Goal: Task Accomplishment & Management: Manage account settings

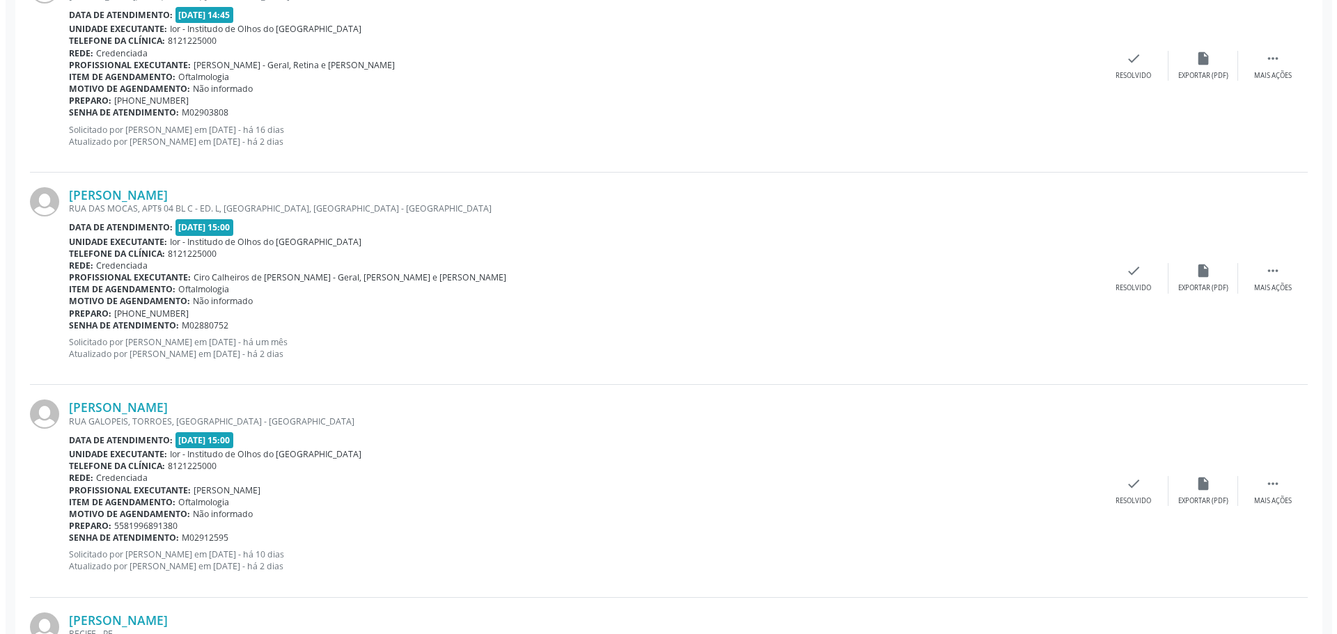
scroll to position [2298, 0]
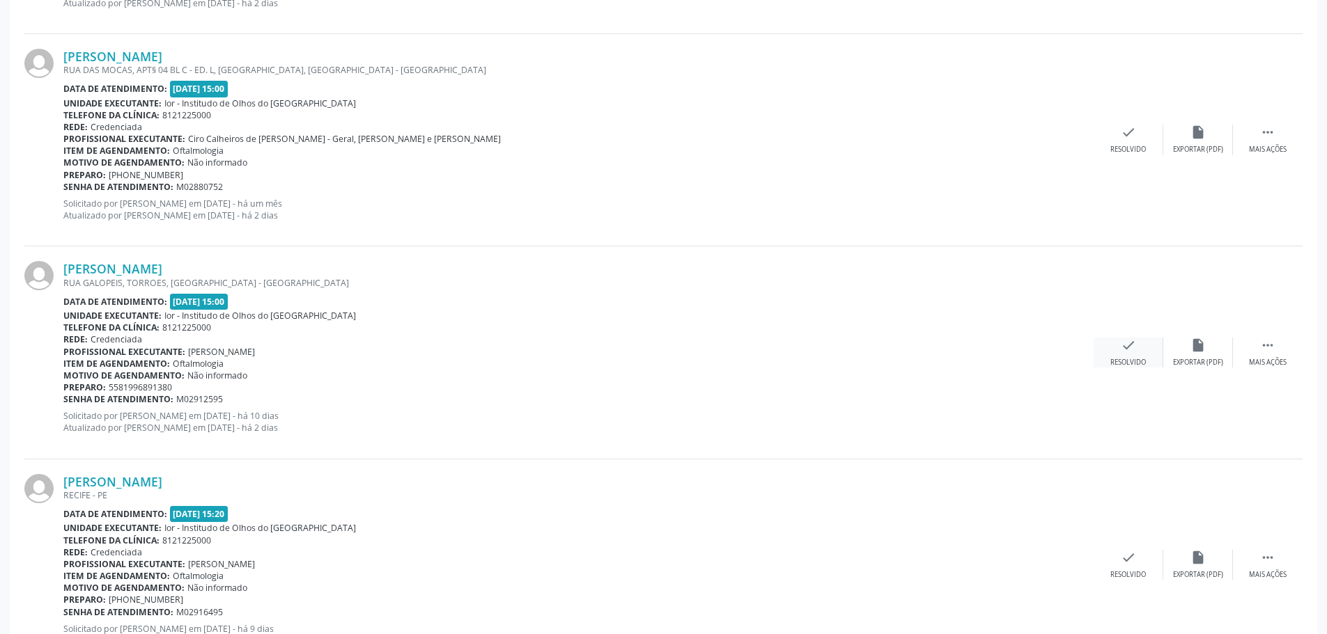
click at [1123, 346] on icon "check" at bounding box center [1127, 345] width 15 height 15
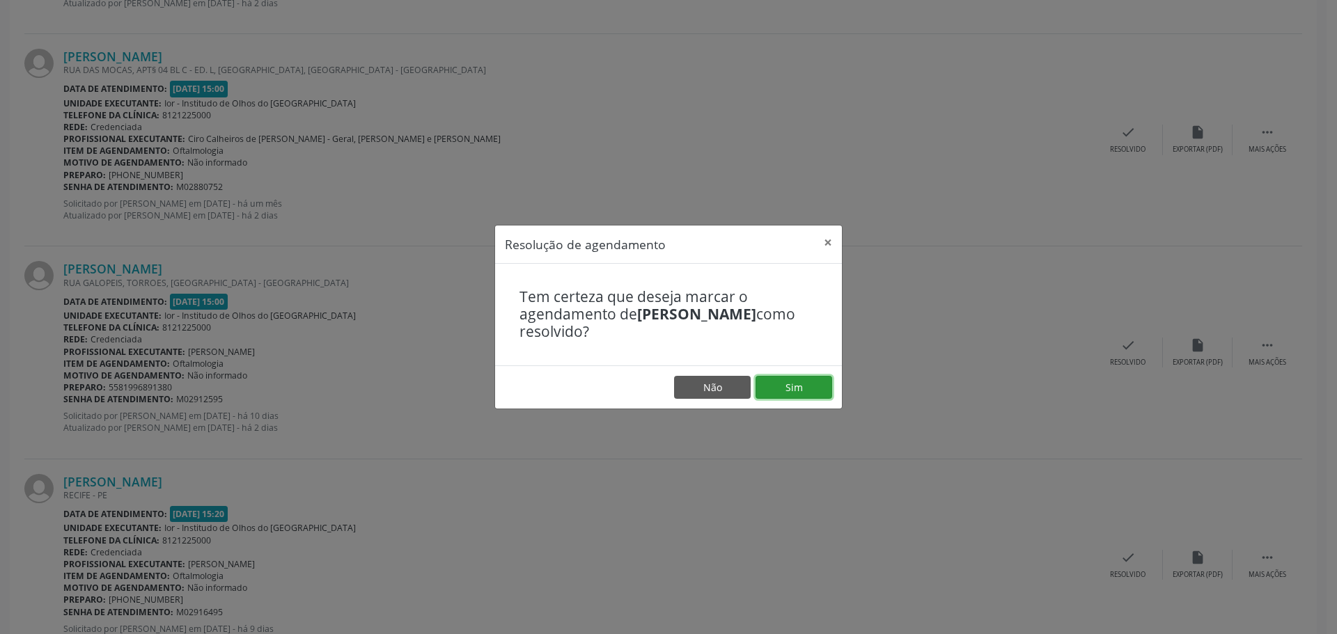
click at [770, 386] on button "Sim" at bounding box center [794, 388] width 77 height 24
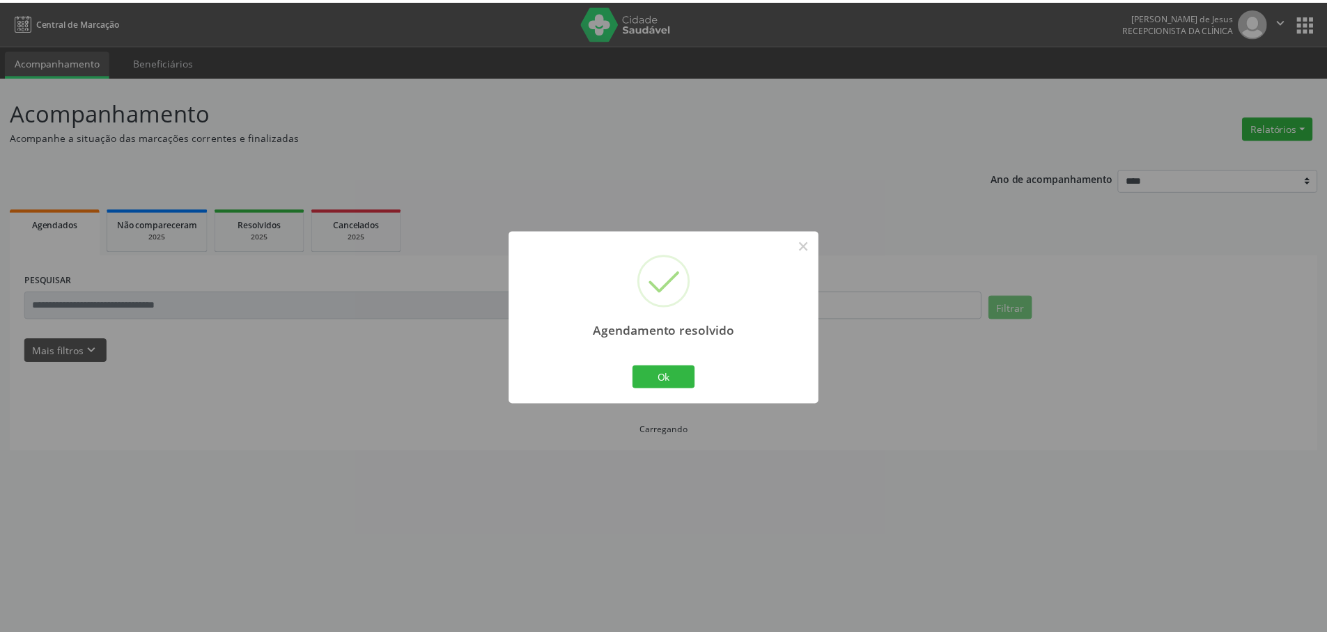
scroll to position [0, 0]
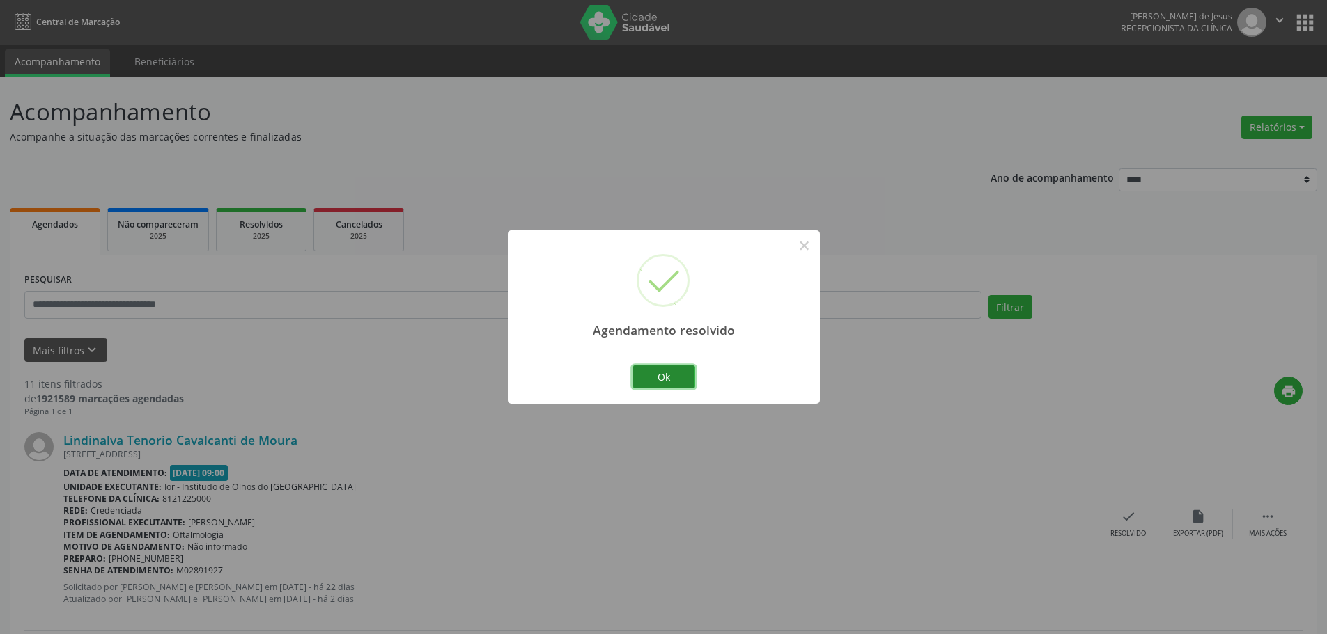
click at [653, 378] on button "Ok" at bounding box center [663, 378] width 63 height 24
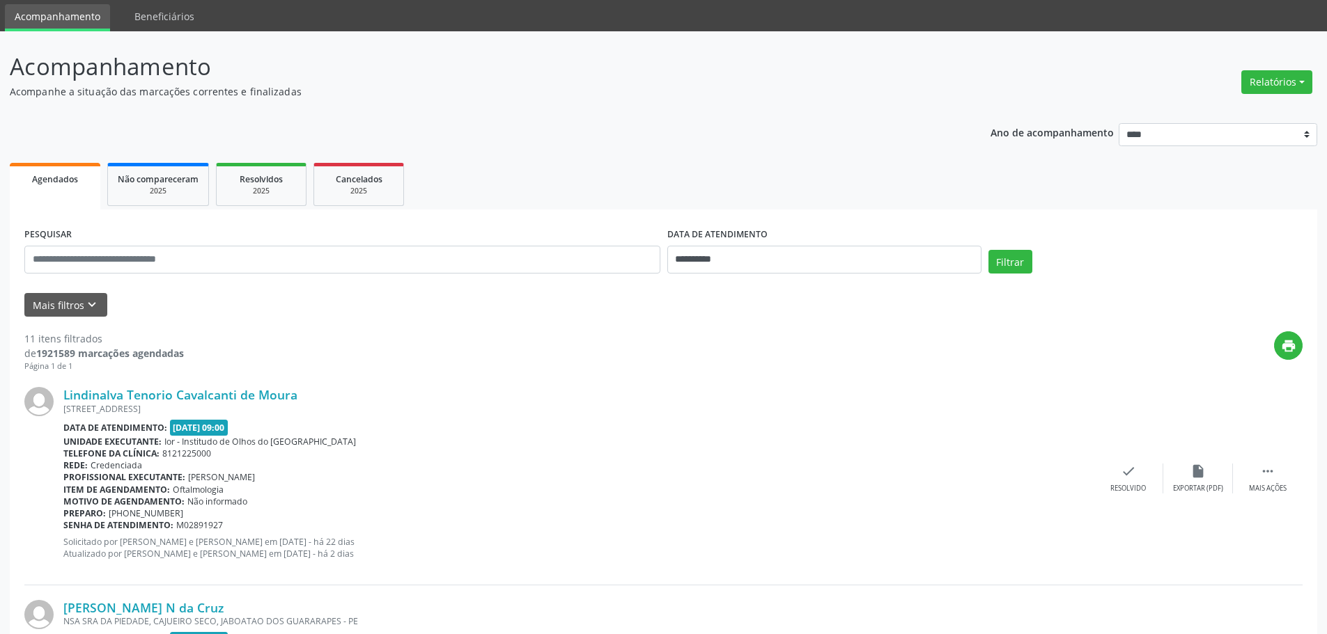
scroll to position [70, 0]
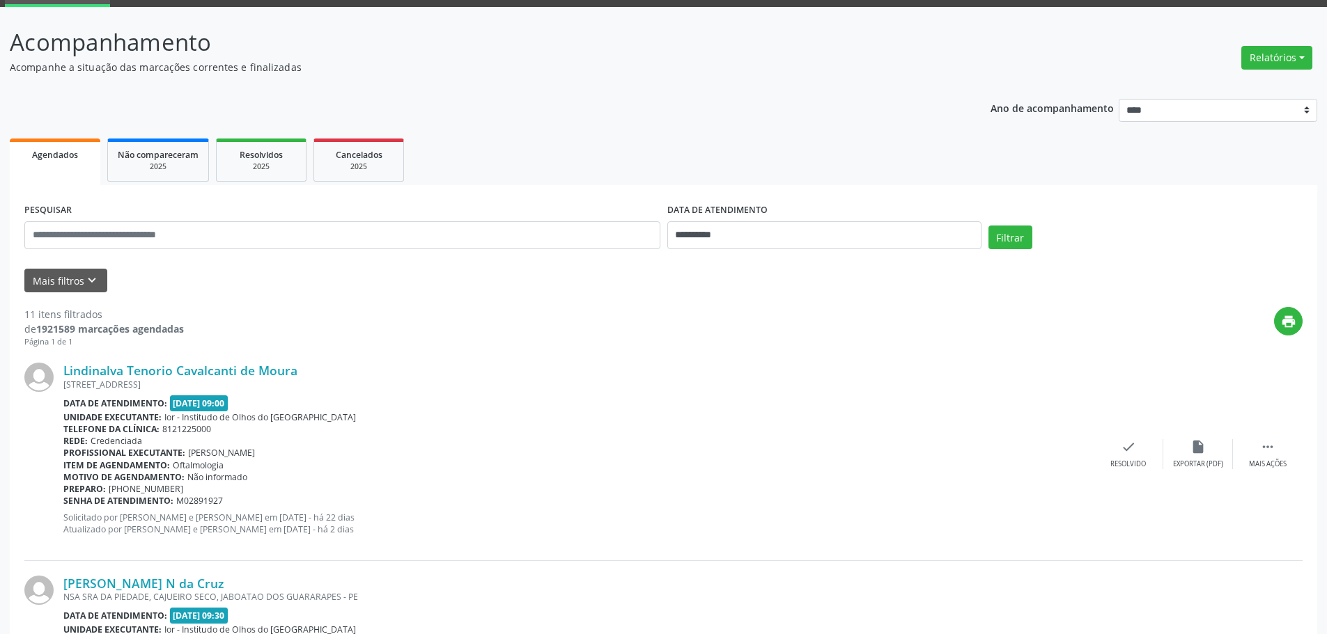
drag, startPoint x: 304, startPoint y: 373, endPoint x: 63, endPoint y: 368, distance: 241.0
click at [63, 368] on div "Lindinalva Tenorio Cavalcanti de Moura [GEOGRAPHIC_DATA], [GEOGRAPHIC_DATA], [G…" at bounding box center [663, 454] width 1278 height 212
copy div "Lindinalva Tenorio Cavalcanti de Moura"
click at [1292, 457] on div " Mais ações" at bounding box center [1268, 454] width 70 height 30
click at [1185, 454] on div "alarm_off Não compareceu" at bounding box center [1198, 454] width 70 height 30
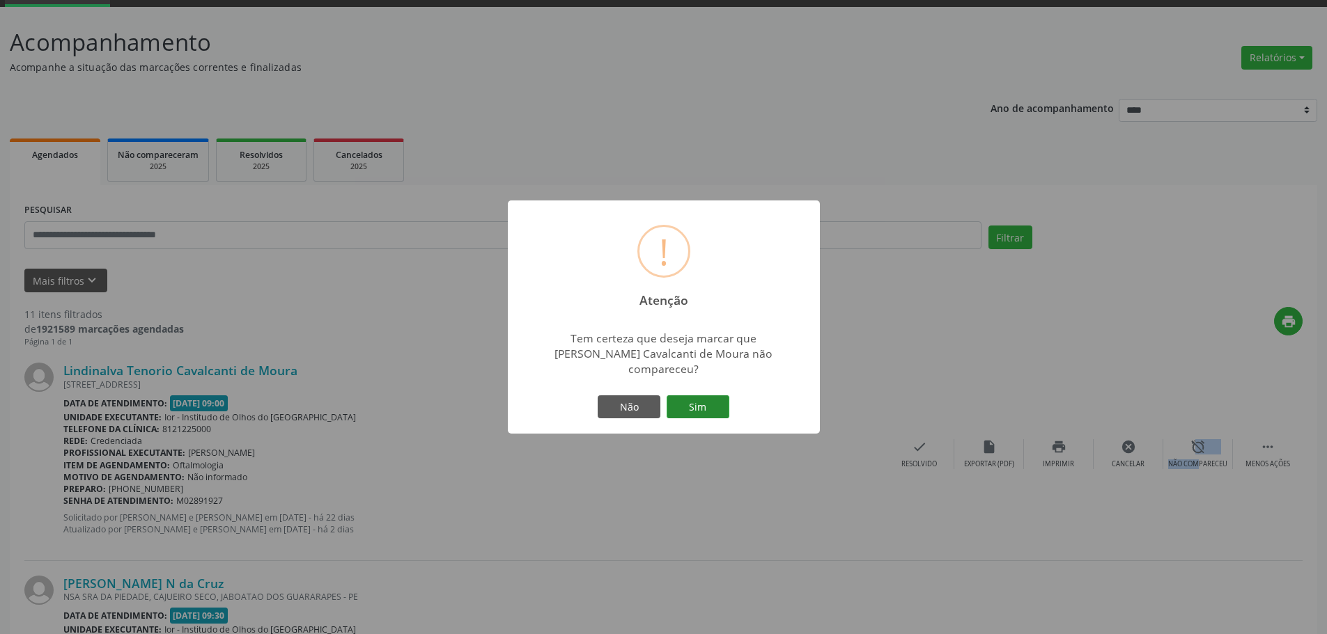
click at [693, 396] on button "Sim" at bounding box center [697, 408] width 63 height 24
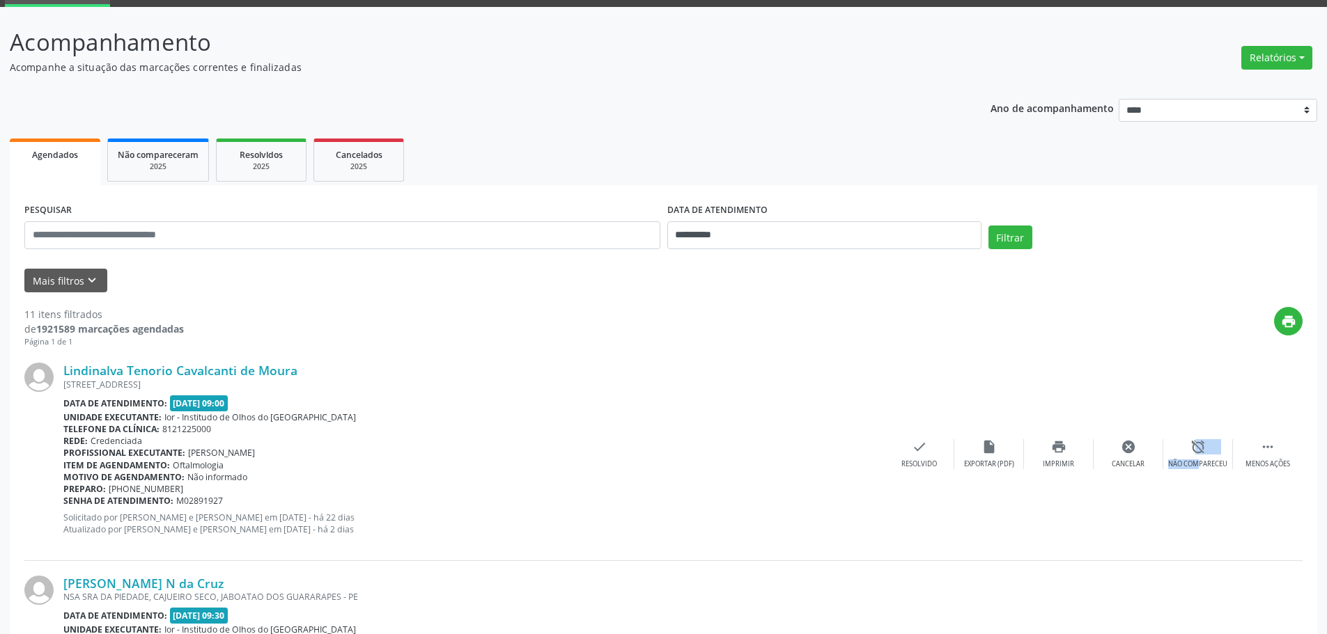
scroll to position [0, 0]
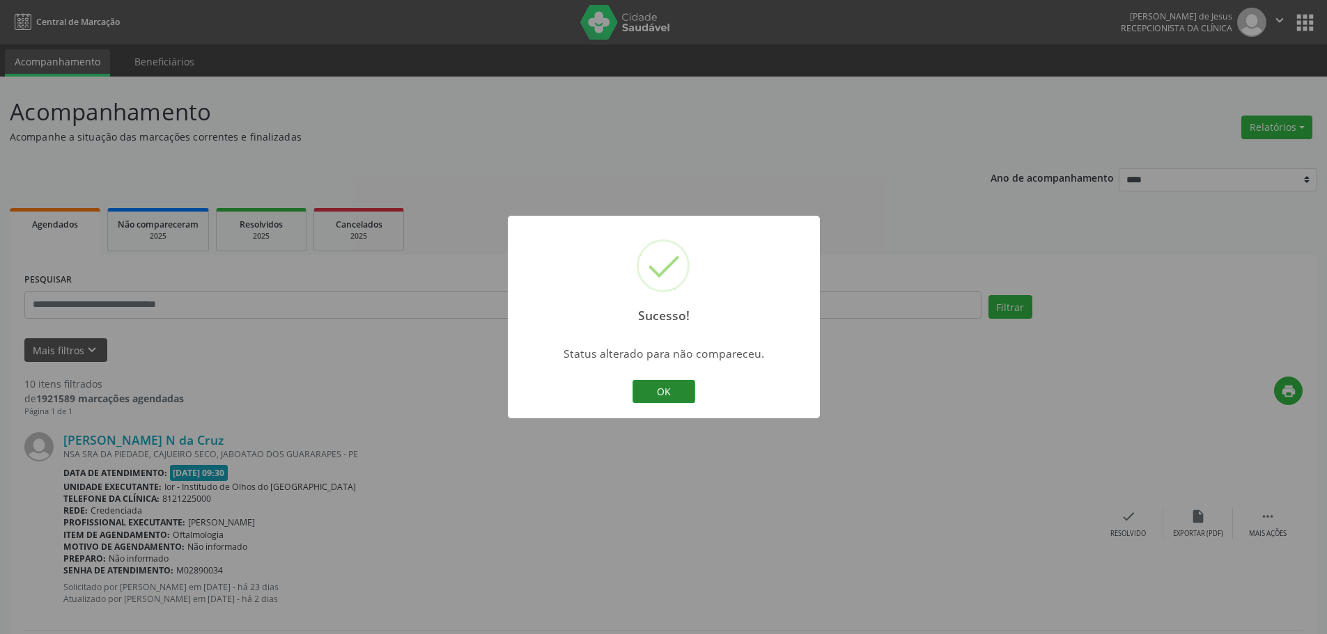
click at [672, 397] on button "OK" at bounding box center [663, 392] width 63 height 24
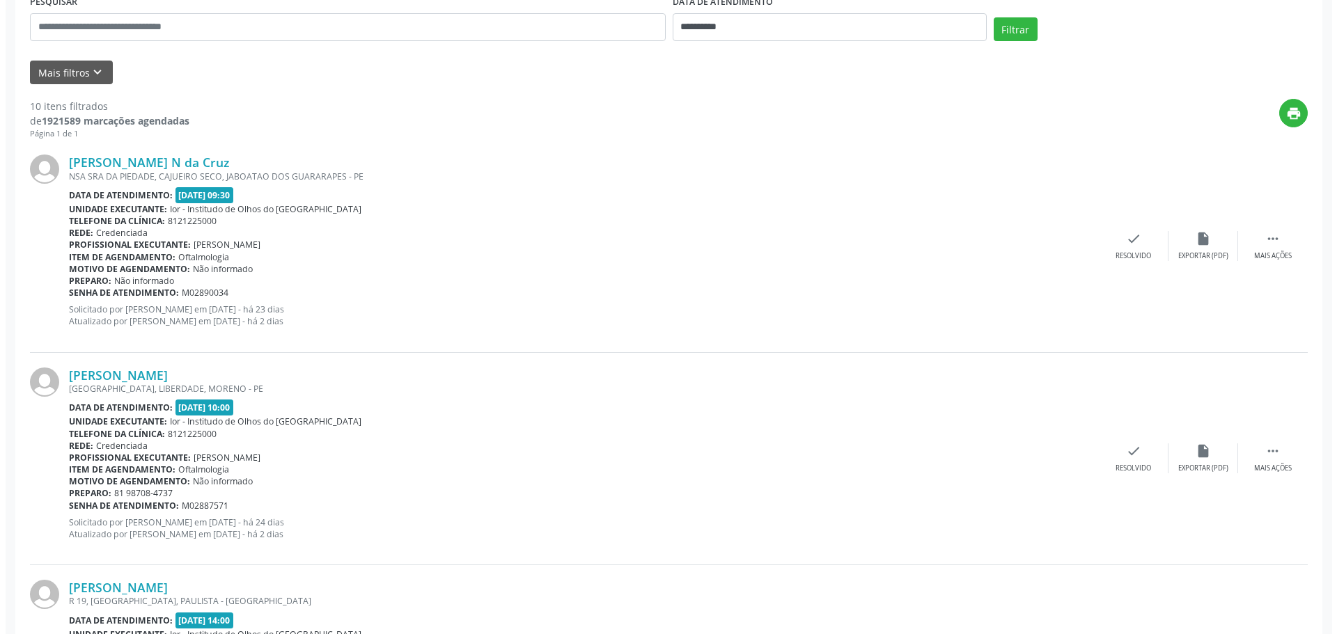
scroll to position [279, 0]
drag, startPoint x: 244, startPoint y: 161, endPoint x: 65, endPoint y: 148, distance: 179.5
click at [65, 148] on div "[PERSON_NAME] N da Cruz NSA SRA DA PIEDADE, CAJUEIRO SECO, JABOATAO DOS GUARARA…" at bounding box center [663, 245] width 1278 height 212
copy link "[PERSON_NAME] N da Cruz"
click at [1125, 240] on icon "check" at bounding box center [1127, 238] width 15 height 15
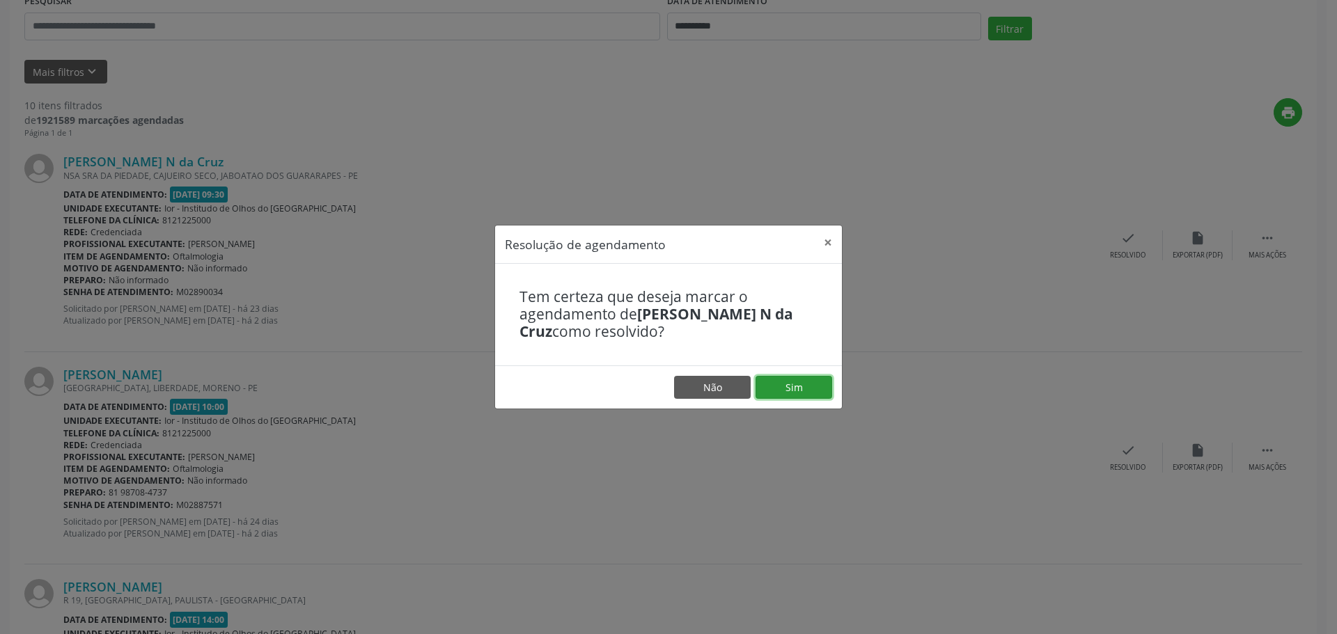
click at [792, 389] on button "Sim" at bounding box center [794, 388] width 77 height 24
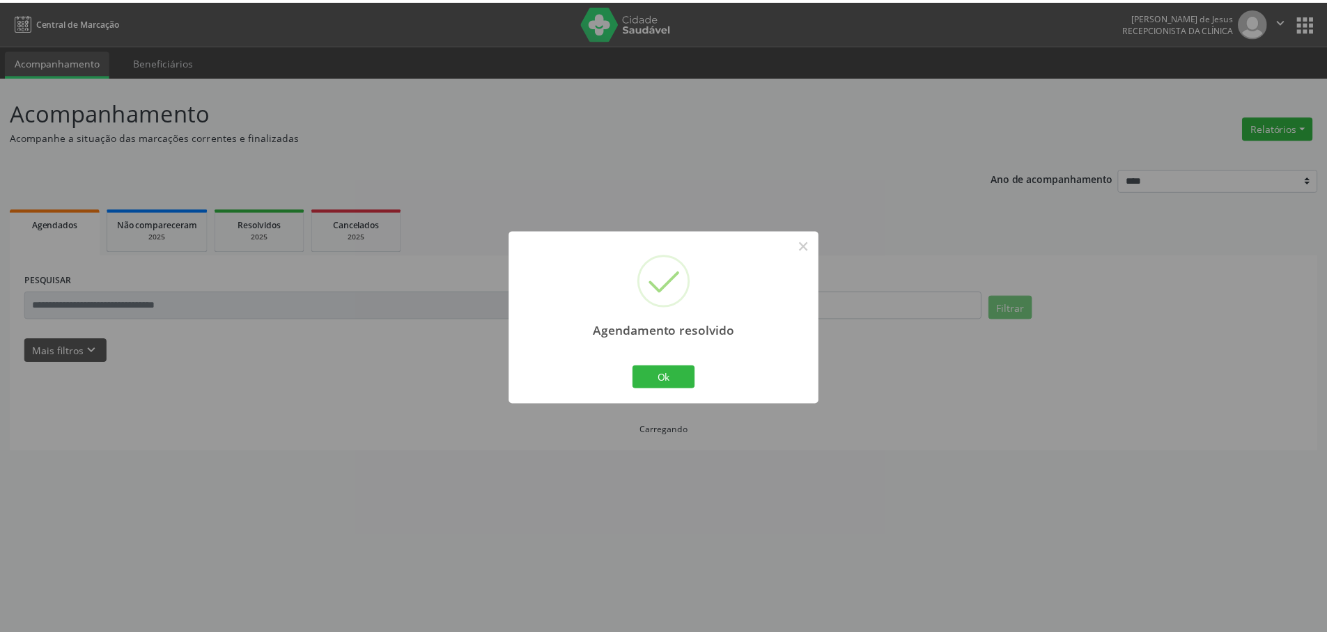
scroll to position [0, 0]
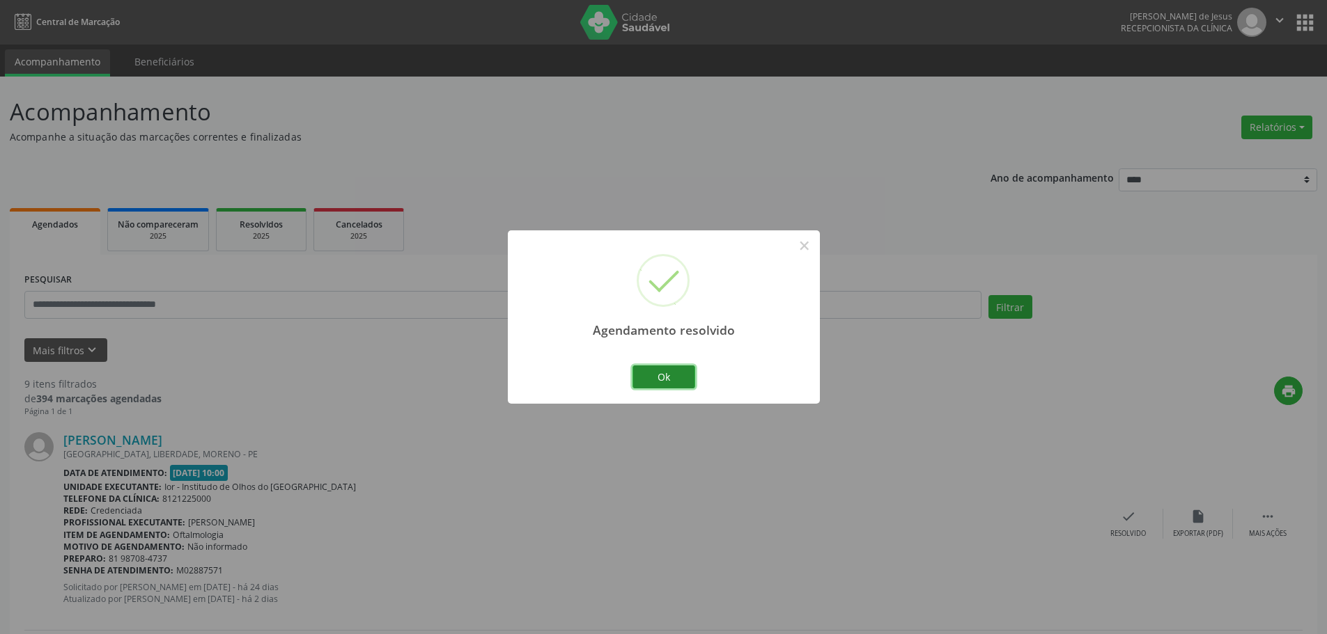
click at [675, 372] on button "Ok" at bounding box center [663, 378] width 63 height 24
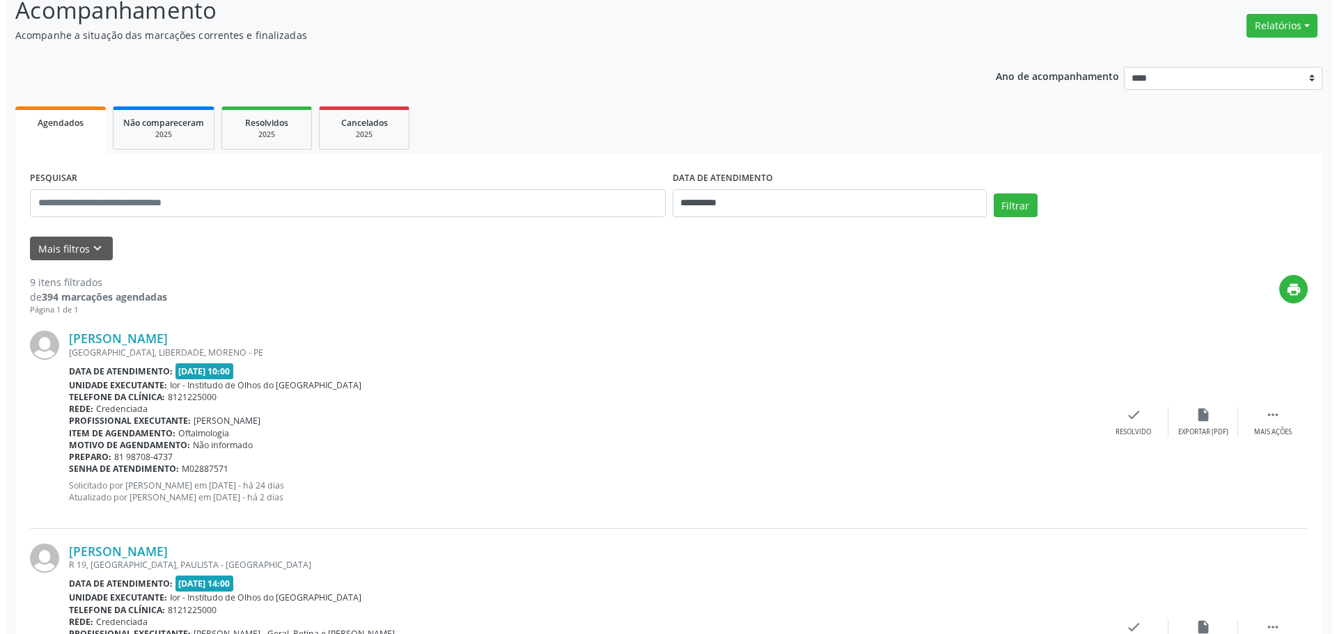
scroll to position [209, 0]
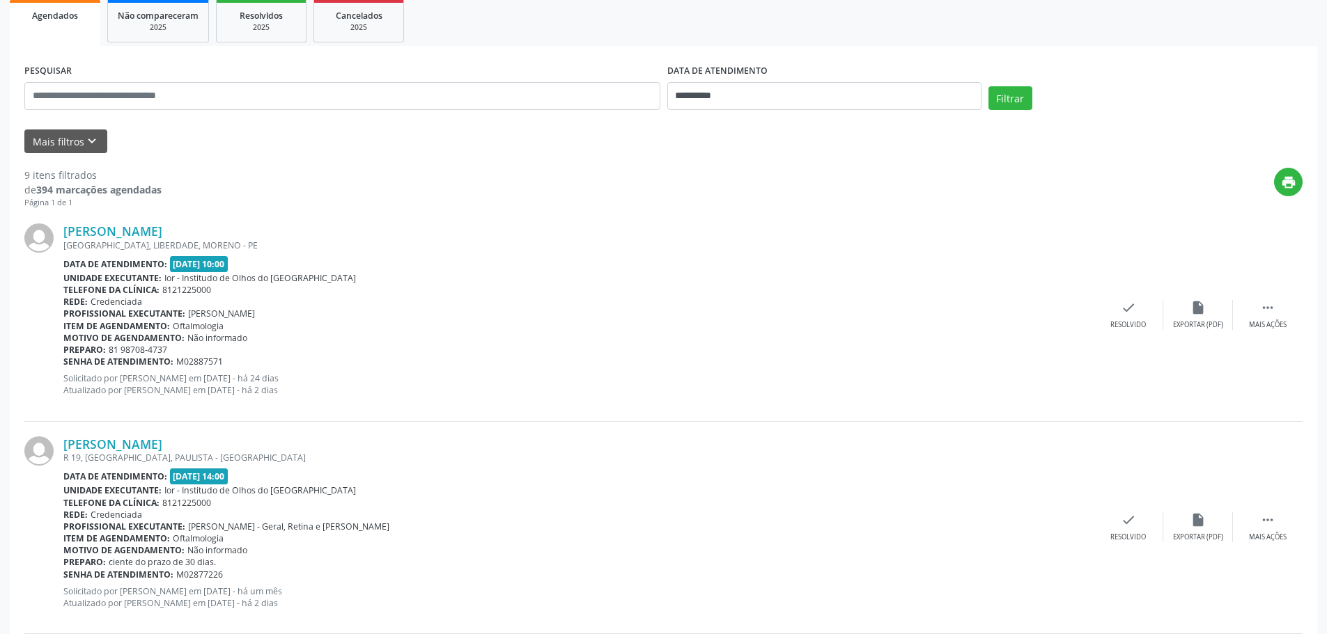
drag, startPoint x: 253, startPoint y: 232, endPoint x: 62, endPoint y: 221, distance: 191.1
click at [62, 220] on div "[PERSON_NAME] [GEOGRAPHIC_DATA], LIBERDADE, [PERSON_NAME] - PE Data de atendime…" at bounding box center [663, 315] width 1278 height 212
copy div "[PERSON_NAME]"
click at [280, 188] on div "print" at bounding box center [732, 188] width 1141 height 41
drag, startPoint x: 58, startPoint y: 224, endPoint x: 260, endPoint y: 206, distance: 202.7
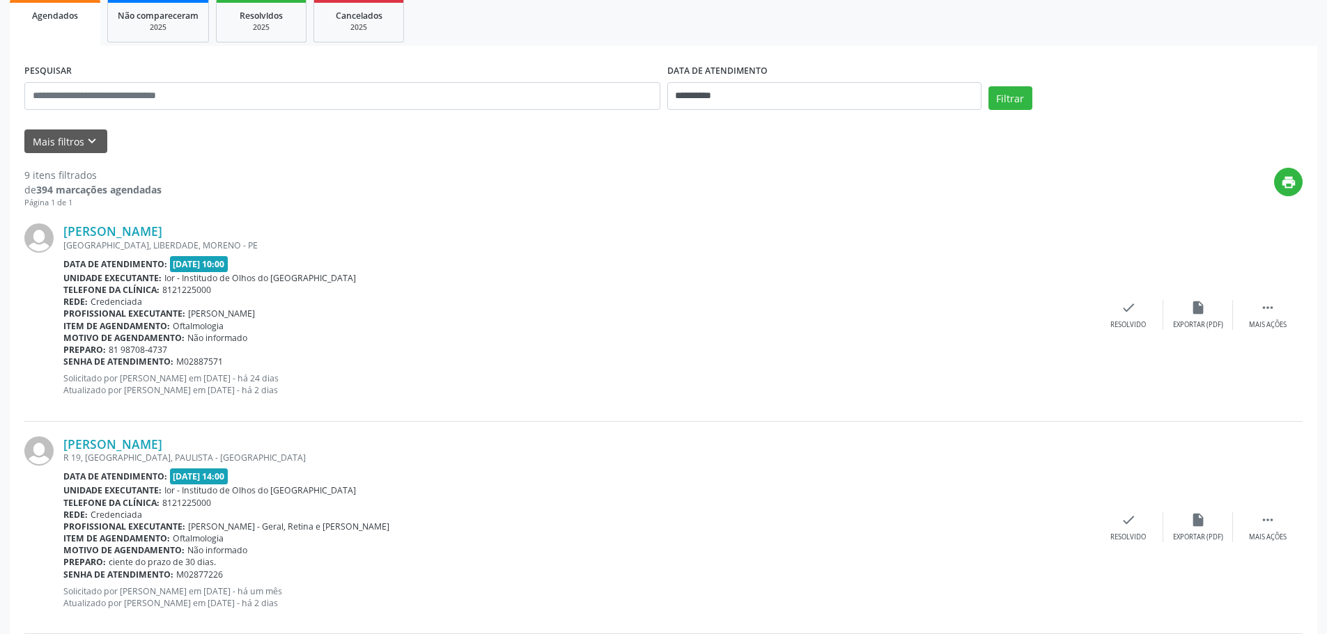
click at [221, 219] on div "[PERSON_NAME] [GEOGRAPHIC_DATA], LIBERDADE, [PERSON_NAME] - PE Data de atendime…" at bounding box center [663, 315] width 1278 height 212
drag, startPoint x: 264, startPoint y: 205, endPoint x: 258, endPoint y: 212, distance: 9.9
click at [260, 208] on div "print" at bounding box center [732, 188] width 1141 height 41
drag, startPoint x: 219, startPoint y: 231, endPoint x: 82, endPoint y: 212, distance: 138.5
click at [63, 228] on div "[PERSON_NAME]" at bounding box center [578, 231] width 1030 height 15
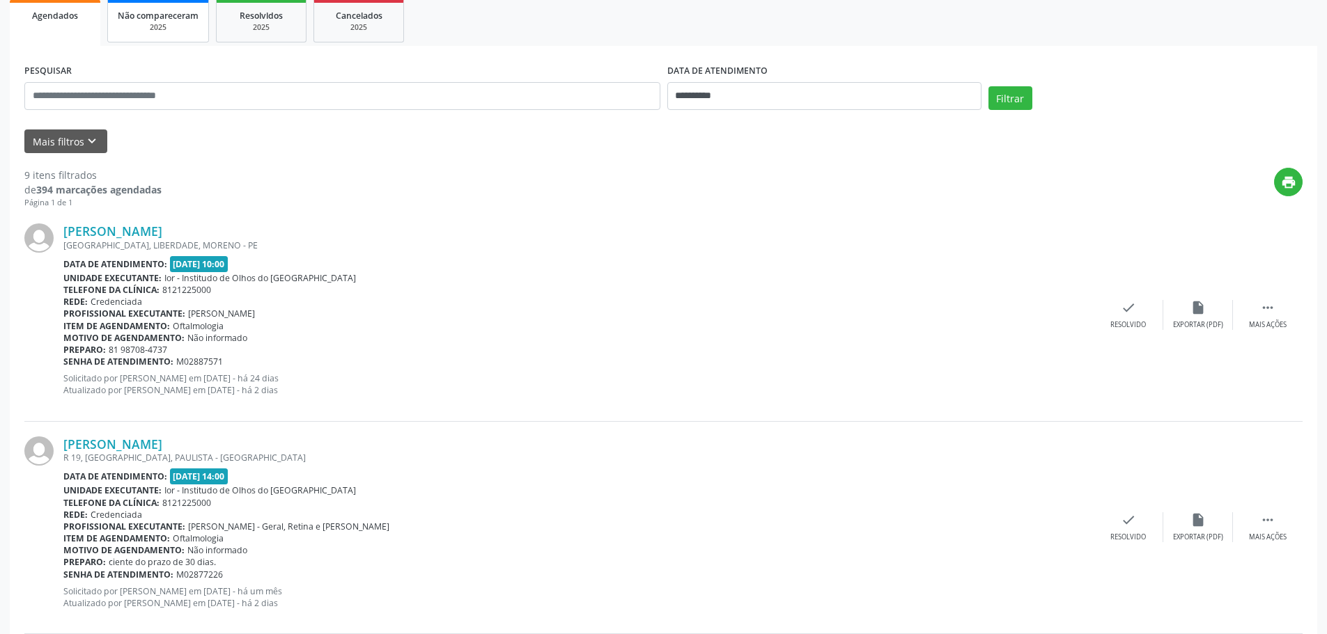
copy link "[PERSON_NAME]"
click at [1116, 306] on div "check Resolvido" at bounding box center [1128, 315] width 70 height 30
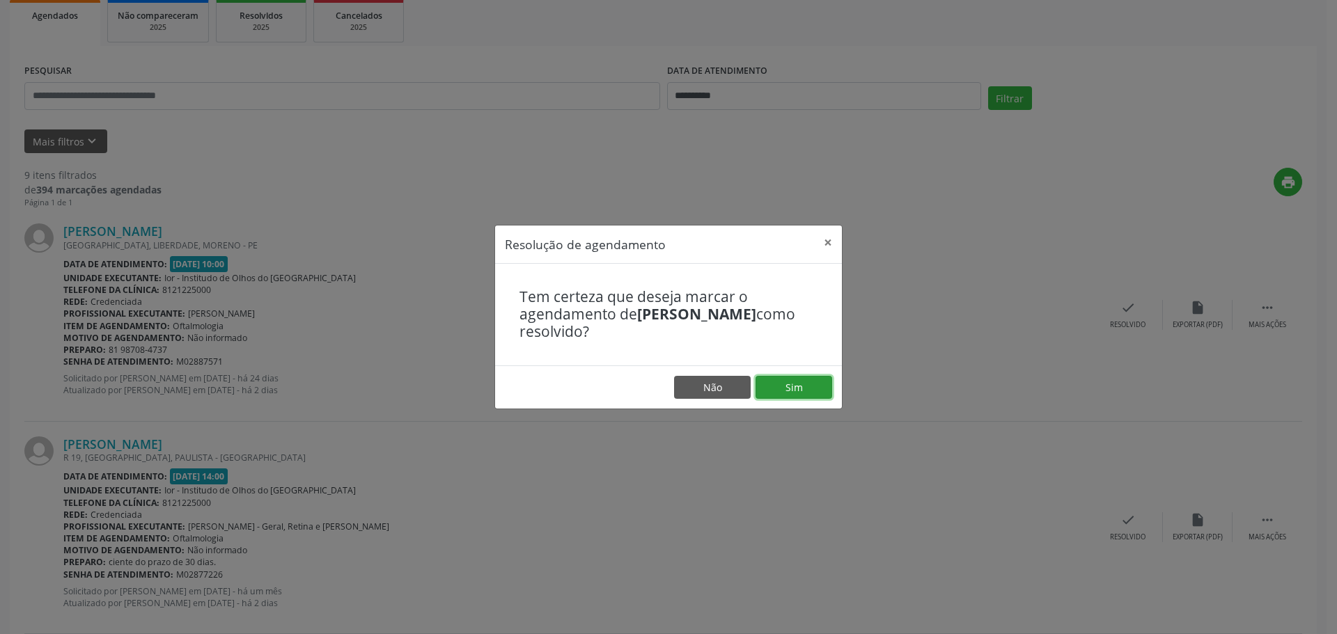
click at [783, 384] on button "Sim" at bounding box center [794, 388] width 77 height 24
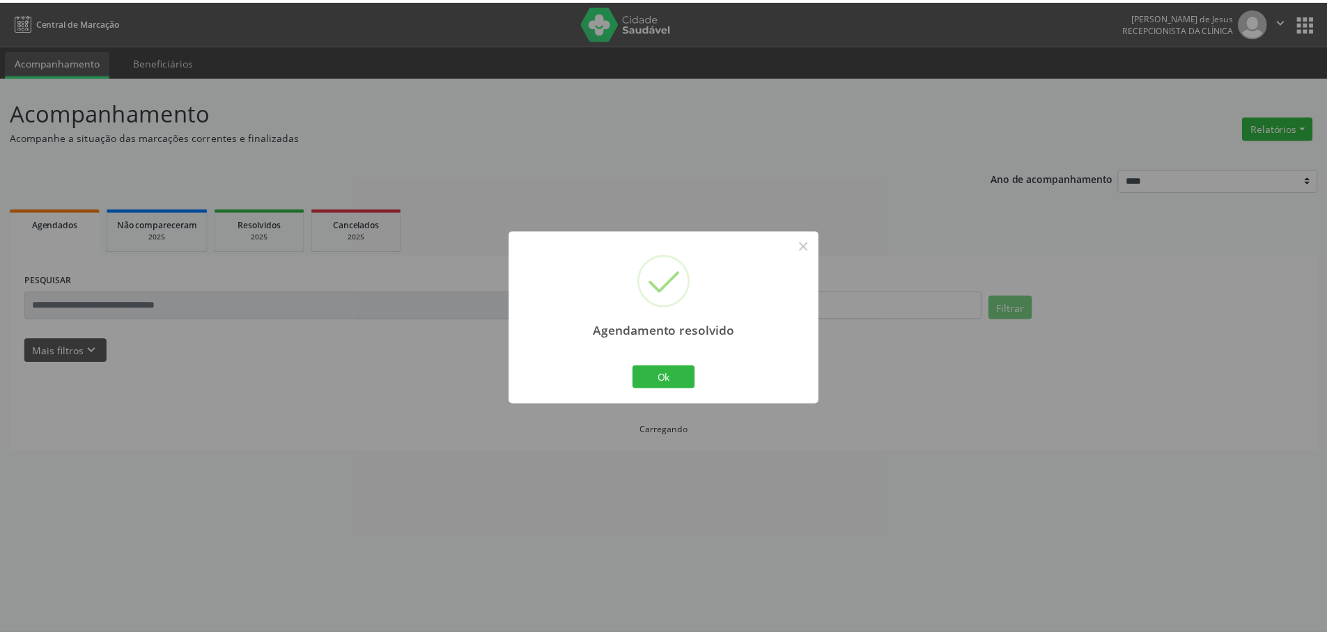
scroll to position [0, 0]
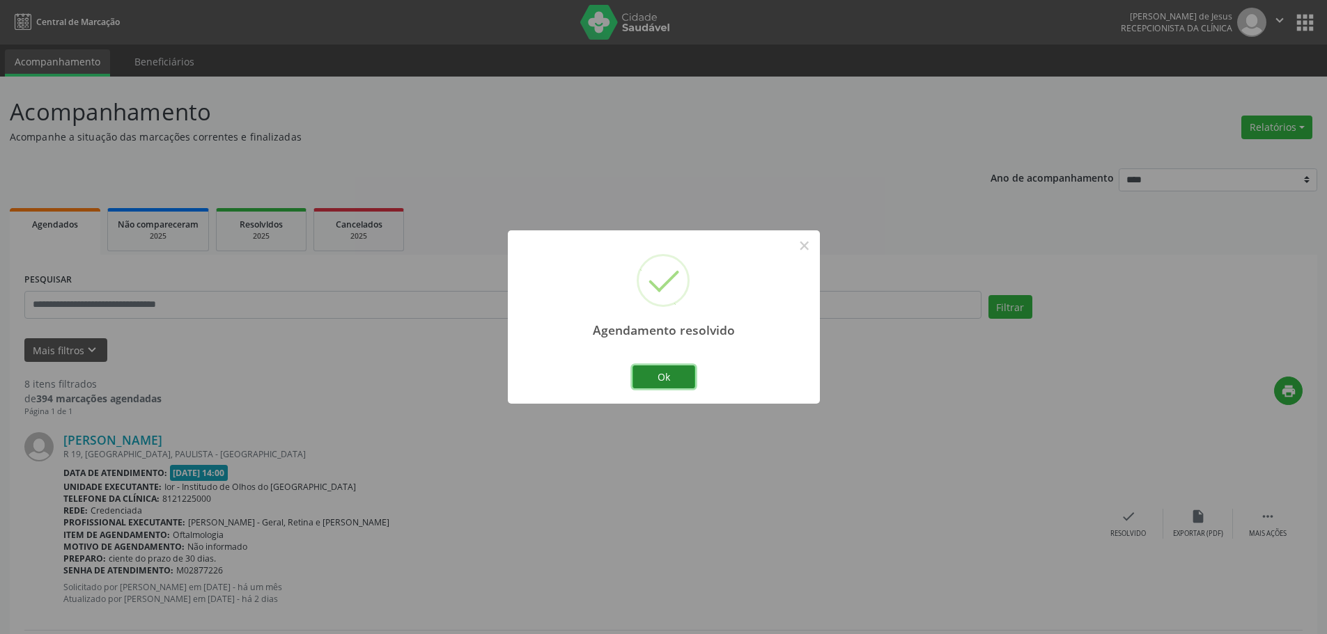
click at [673, 383] on button "Ok" at bounding box center [663, 378] width 63 height 24
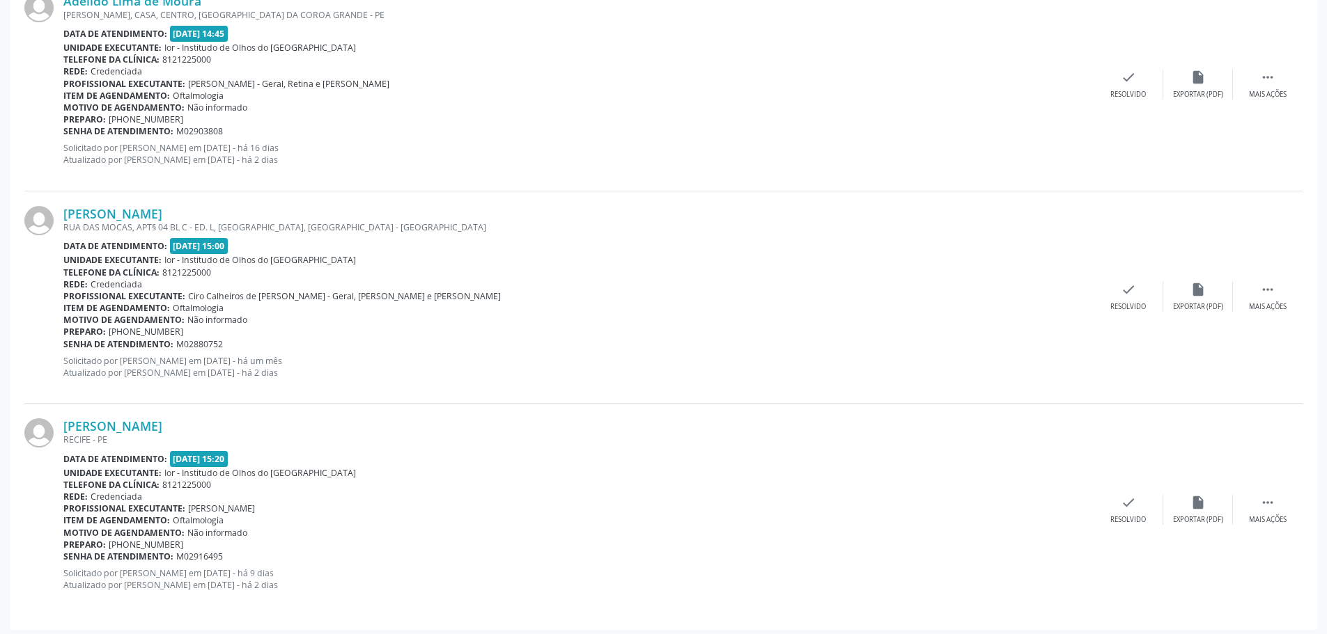
scroll to position [1508, 0]
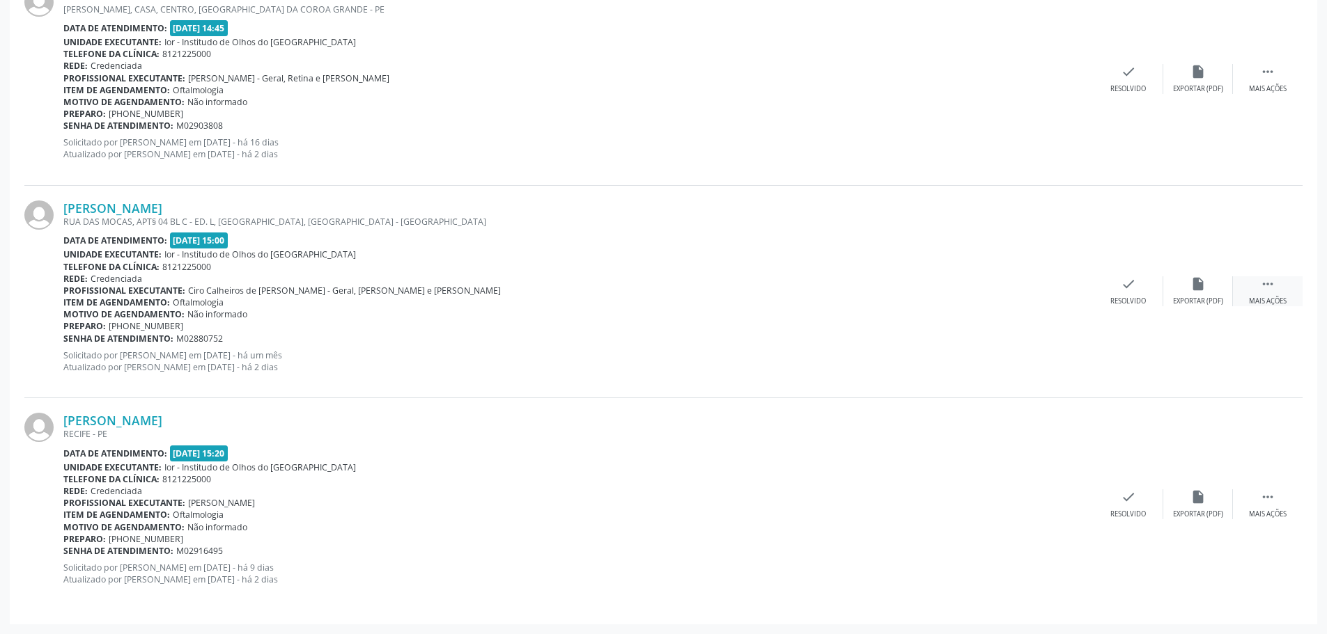
click at [1262, 293] on div " Mais ações" at bounding box center [1268, 291] width 70 height 30
click at [1190, 292] on icon "alarm_off" at bounding box center [1197, 283] width 15 height 15
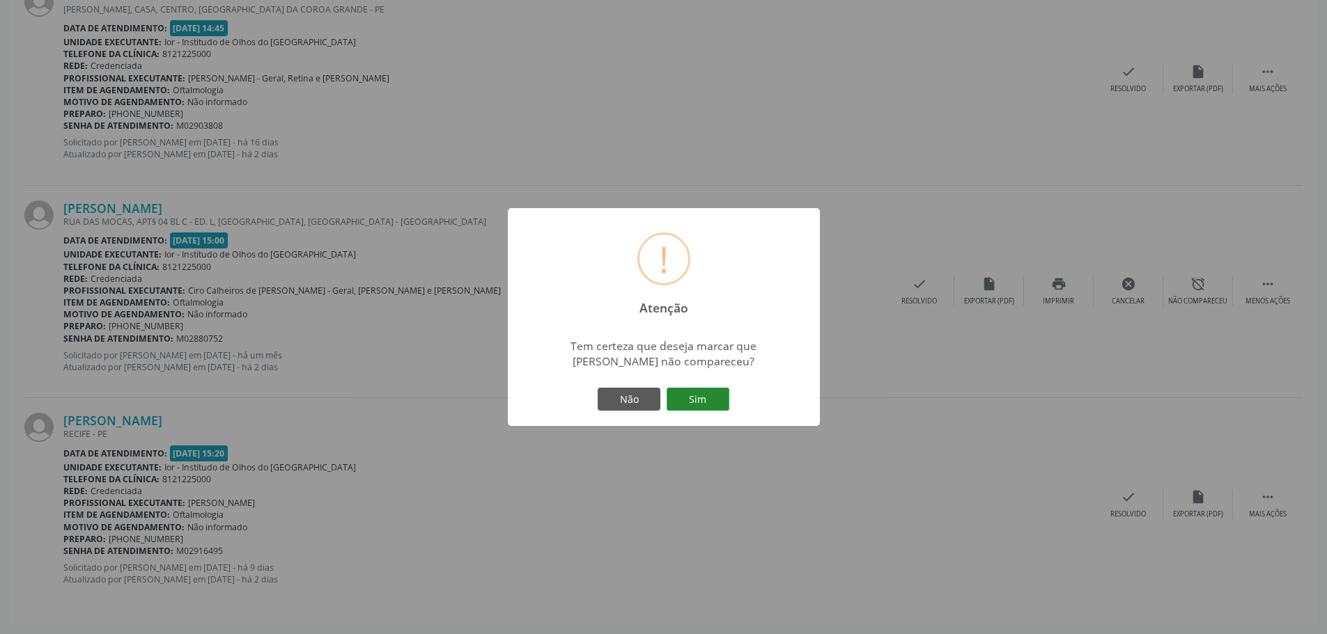
click at [689, 403] on button "Sim" at bounding box center [697, 400] width 63 height 24
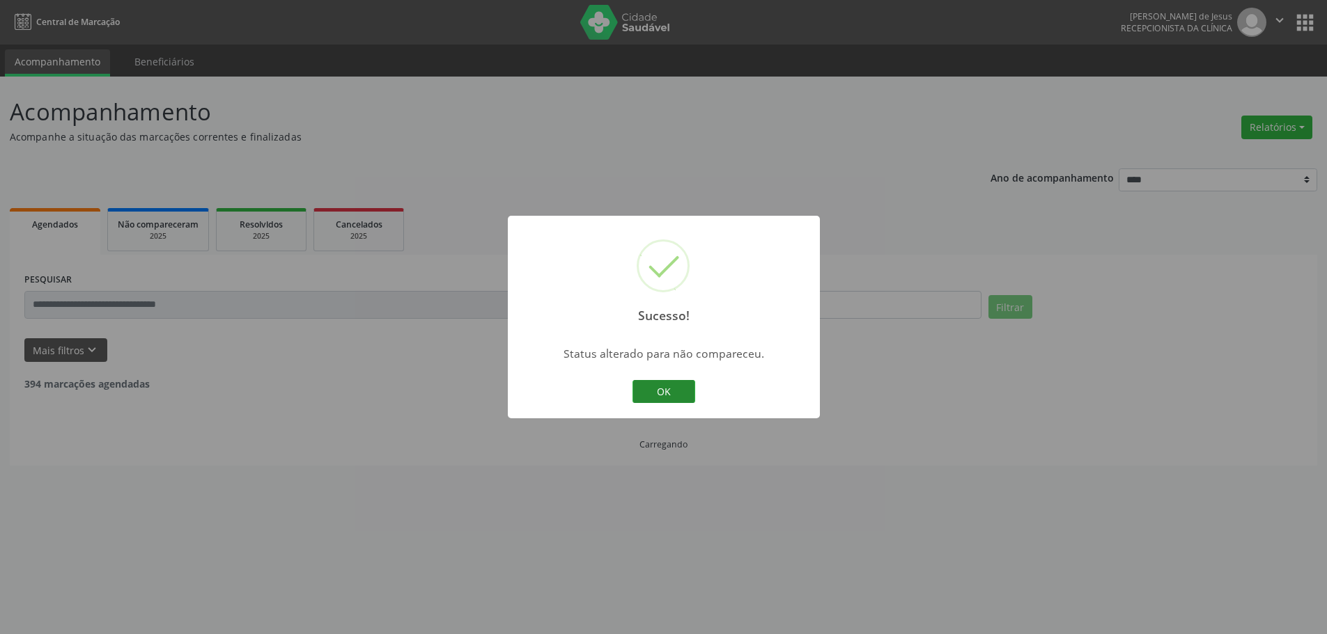
scroll to position [0, 0]
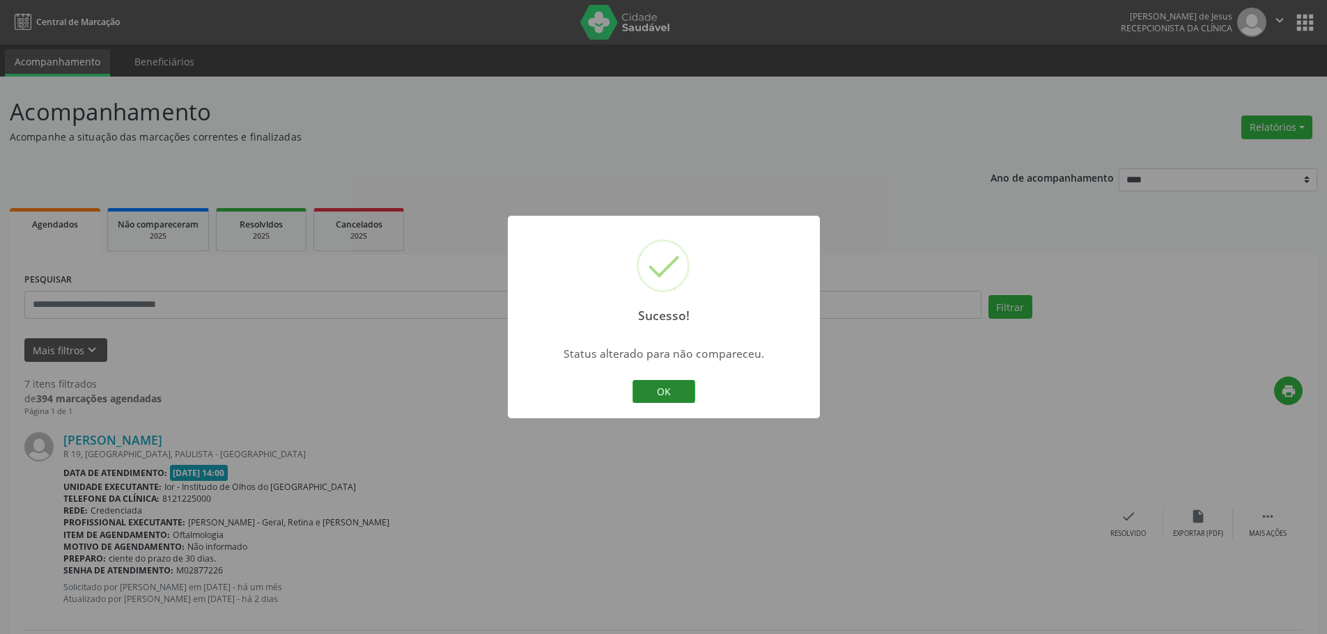
click at [680, 393] on button "OK" at bounding box center [663, 392] width 63 height 24
